Goal: Find specific fact: Find specific fact

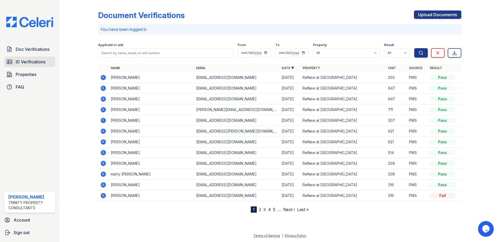
click at [24, 62] on span "ID Verifications" at bounding box center [31, 62] width 30 height 6
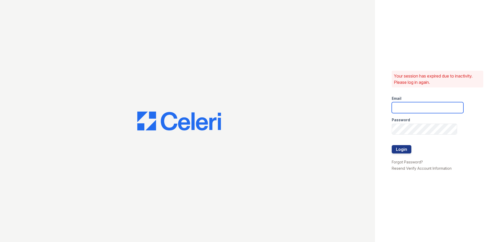
type input "Rporras@trinity-pm.com"
click at [405, 146] on button "Login" at bounding box center [402, 149] width 20 height 8
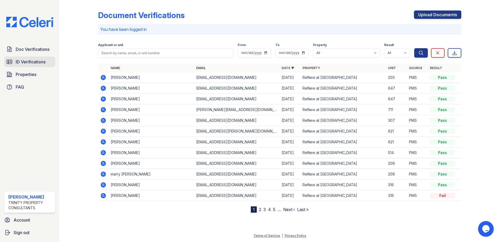
click at [32, 60] on span "ID Verifications" at bounding box center [31, 62] width 30 height 6
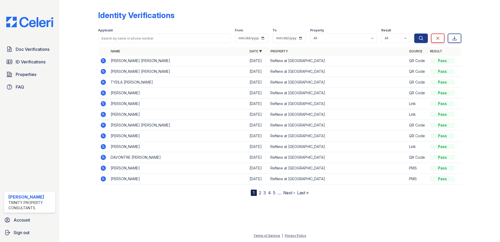
click at [102, 59] on icon at bounding box center [103, 60] width 5 height 5
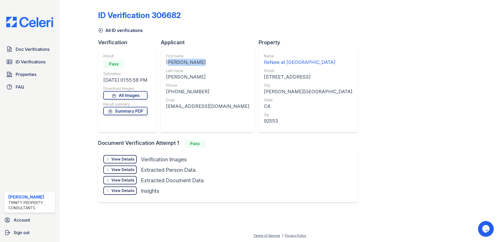
drag, startPoint x: 203, startPoint y: 61, endPoint x: 166, endPoint y: 63, distance: 36.7
click at [166, 63] on div "First name [PERSON_NAME] Last name [PERSON_NAME] Phone [PHONE_NUMBER] Email [EM…" at bounding box center [208, 90] width 94 height 84
copy div "[PERSON_NAME]"
drag, startPoint x: 183, startPoint y: 79, endPoint x: 167, endPoint y: 80, distance: 16.5
click at [167, 80] on div "[PERSON_NAME]" at bounding box center [207, 76] width 83 height 7
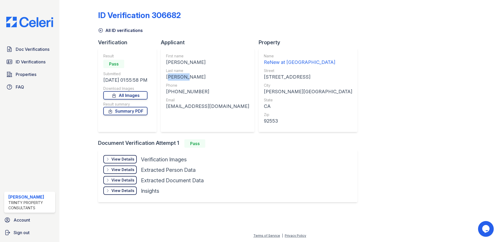
drag, startPoint x: 167, startPoint y: 80, endPoint x: 172, endPoint y: 76, distance: 6.8
copy div "[PERSON_NAME]"
drag, startPoint x: 201, startPoint y: 91, endPoint x: 172, endPoint y: 93, distance: 28.3
click at [172, 93] on div "[PHONE_NUMBER]" at bounding box center [207, 91] width 83 height 7
drag, startPoint x: 172, startPoint y: 93, endPoint x: 180, endPoint y: 91, distance: 7.6
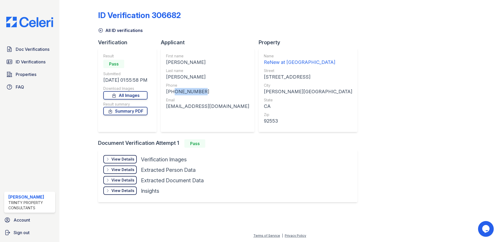
copy div "9517906195"
drag, startPoint x: 227, startPoint y: 107, endPoint x: 167, endPoint y: 108, distance: 59.7
click at [167, 108] on div "First name [PERSON_NAME] Last name [PERSON_NAME] Phone [PHONE_NUMBER] Email [EM…" at bounding box center [208, 90] width 94 height 84
drag, startPoint x: 167, startPoint y: 108, endPoint x: 172, endPoint y: 107, distance: 4.6
copy div "[EMAIL_ADDRESS][DOMAIN_NAME]"
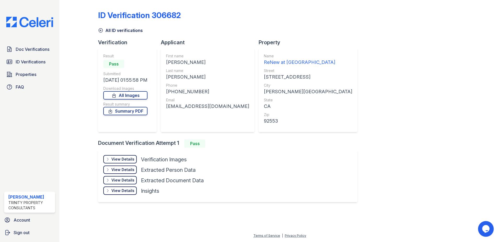
click at [224, 153] on div "View Details Details Hide Details Details Verification Images Document Front Op…" at bounding box center [228, 176] width 260 height 52
